Goal: Transaction & Acquisition: Purchase product/service

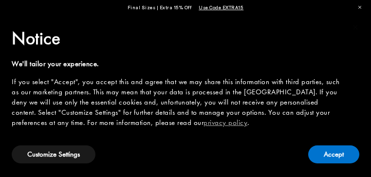
scroll to position [312, 0]
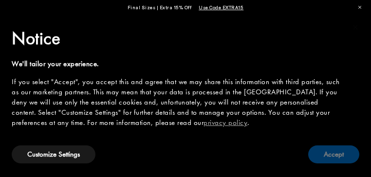
click at [347, 158] on button "Accept" at bounding box center [333, 155] width 51 height 18
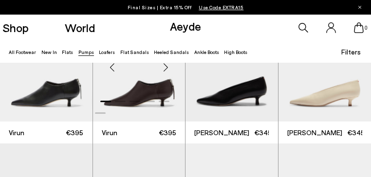
scroll to position [58, 0]
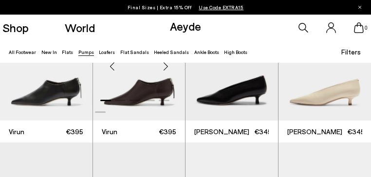
click at [132, 96] on div at bounding box center [139, 104] width 93 height 23
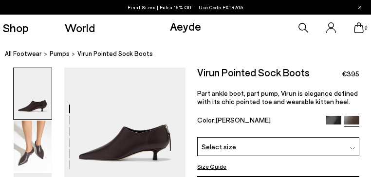
click at [222, 41] on nav "All Footwear Pumps Virun Pointed Sock Boots" at bounding box center [188, 54] width 366 height 27
